Goal: Use online tool/utility: Utilize a website feature to perform a specific function

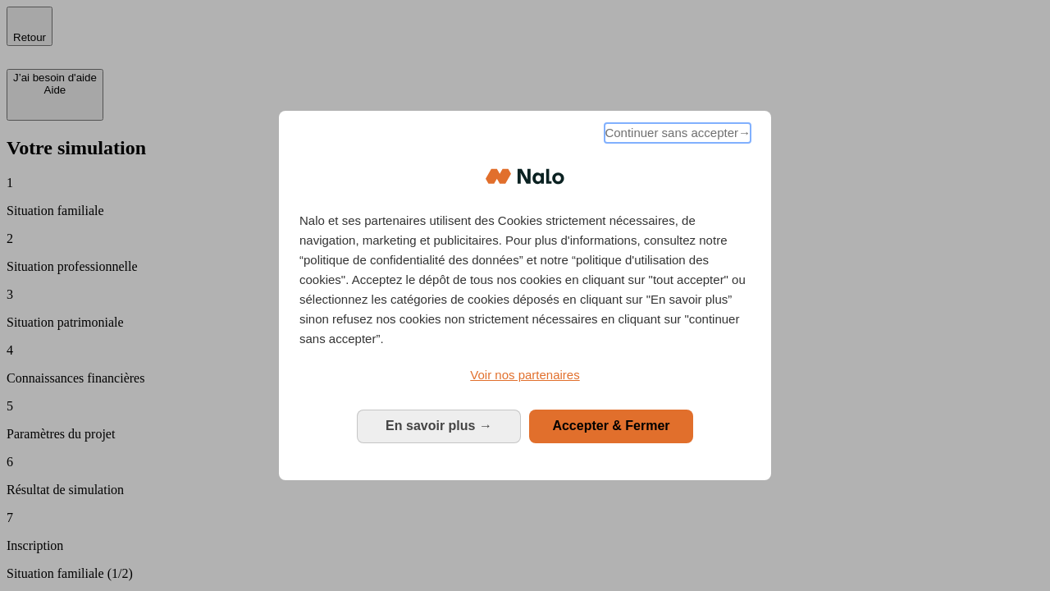
click at [676, 135] on span "Continuer sans accepter →" at bounding box center [678, 133] width 146 height 20
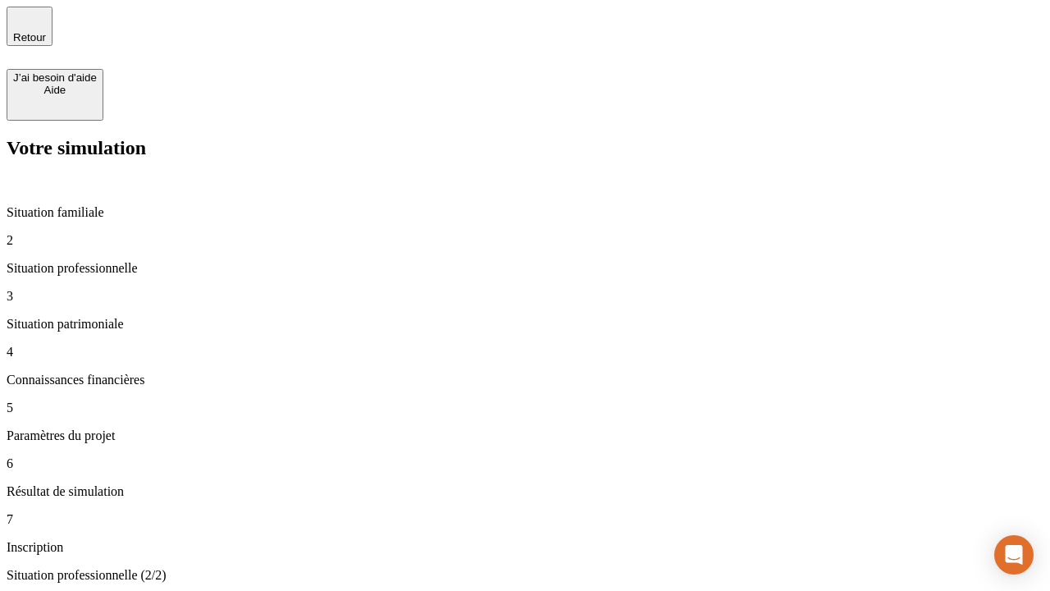
type input "70 000"
